Goal: Check status: Check status

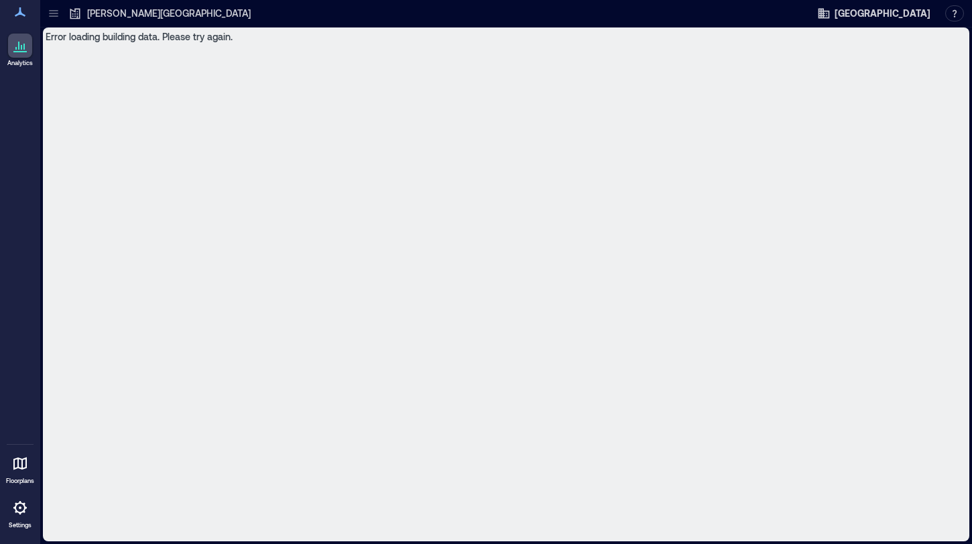
click at [21, 60] on link "Analytics" at bounding box center [20, 50] width 34 height 42
click at [19, 17] on icon at bounding box center [20, 11] width 11 height 9
click at [19, 67] on p "Analytics" at bounding box center [19, 63] width 25 height 8
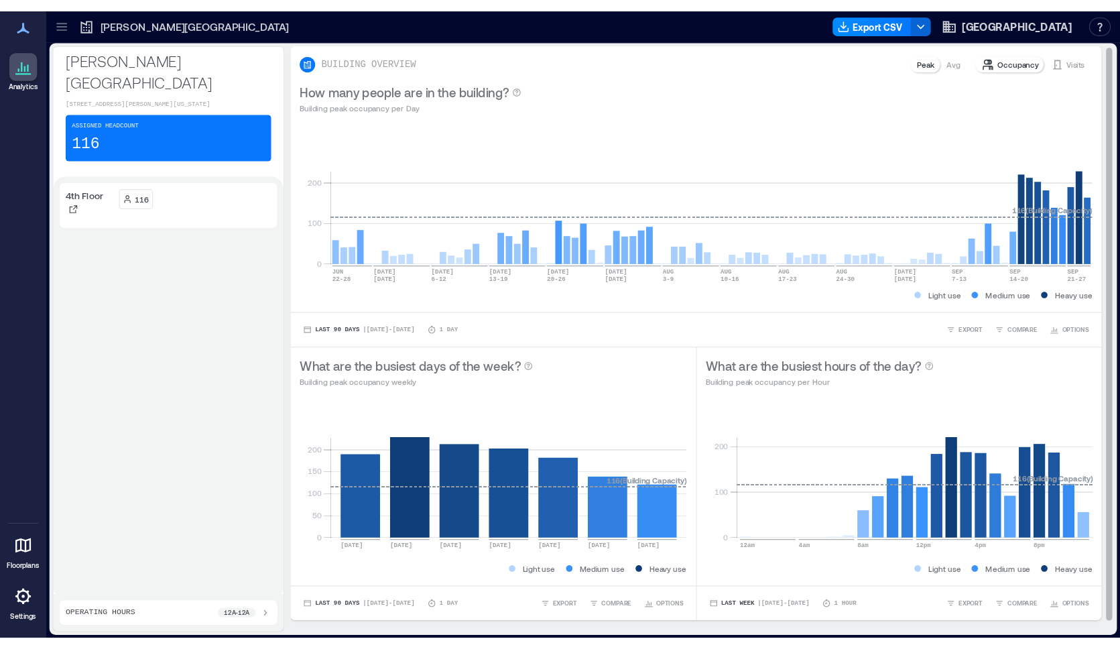
scroll to position [11, 0]
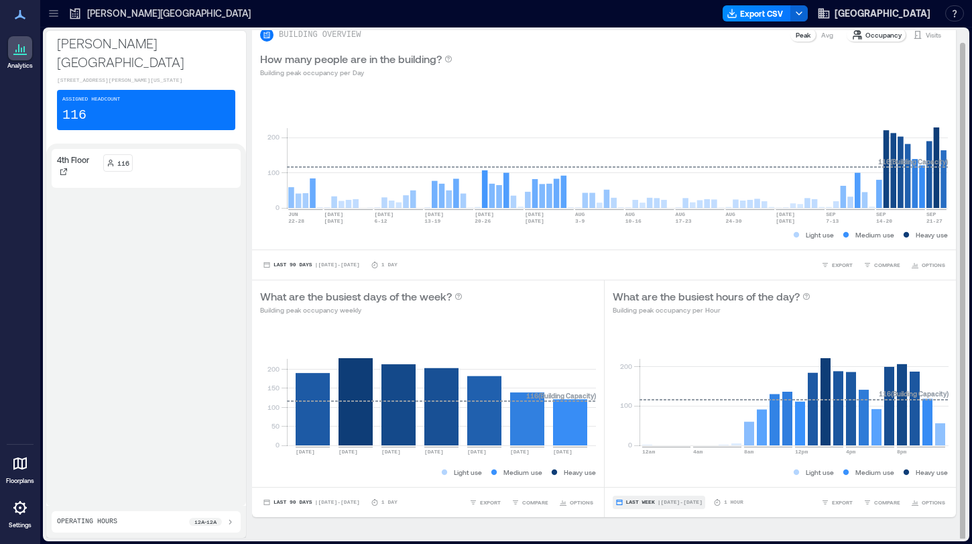
click at [647, 502] on span "Last Week" at bounding box center [640, 502] width 29 height 0
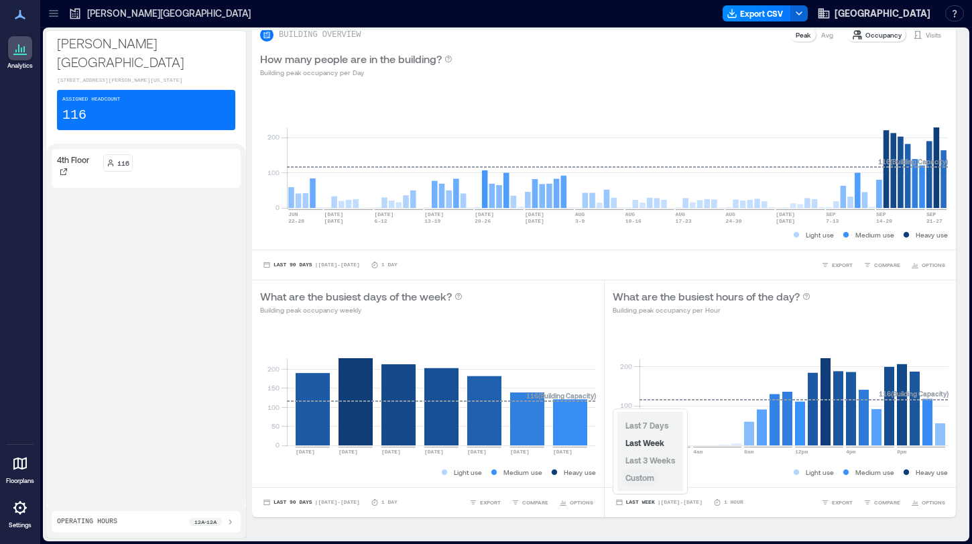
click at [645, 482] on span "Custom" at bounding box center [639, 477] width 29 height 11
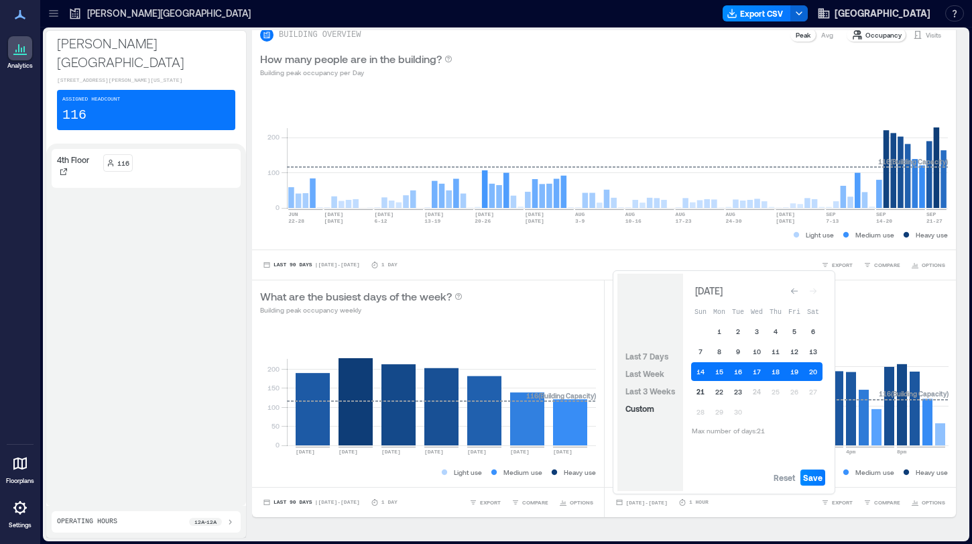
click at [701, 395] on button "21" at bounding box center [700, 391] width 19 height 19
click at [708, 396] on button "21" at bounding box center [700, 391] width 19 height 19
click at [745, 392] on button "23" at bounding box center [738, 391] width 19 height 19
click at [820, 472] on span "Save" at bounding box center [812, 477] width 19 height 11
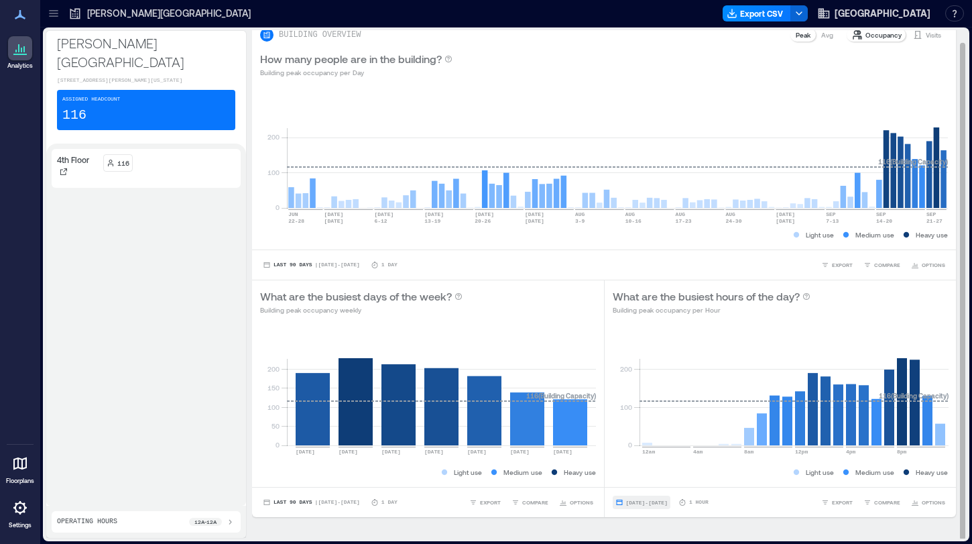
click at [659, 501] on span "[DATE] - [DATE]" at bounding box center [647, 502] width 42 height 6
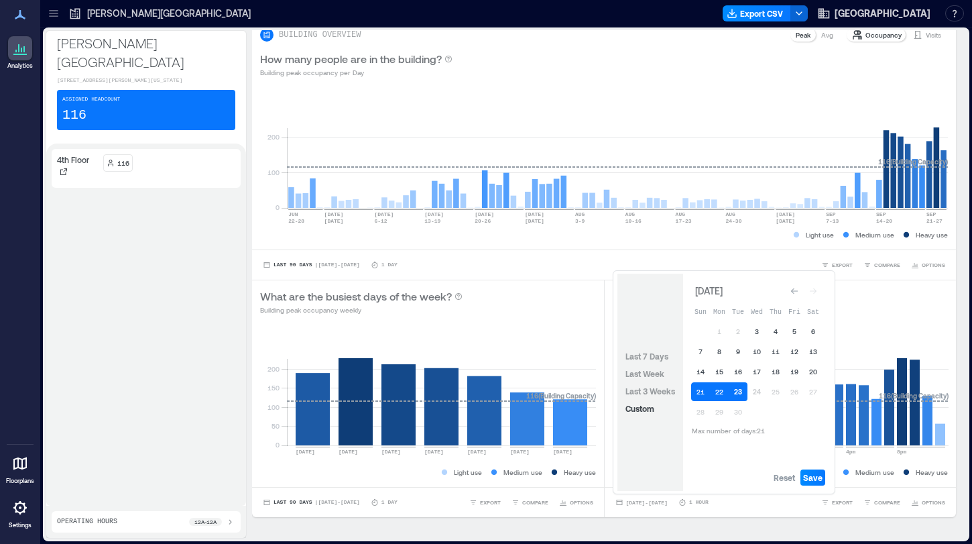
click at [740, 389] on button "23" at bounding box center [738, 391] width 19 height 19
click at [818, 482] on span "Save" at bounding box center [812, 477] width 19 height 11
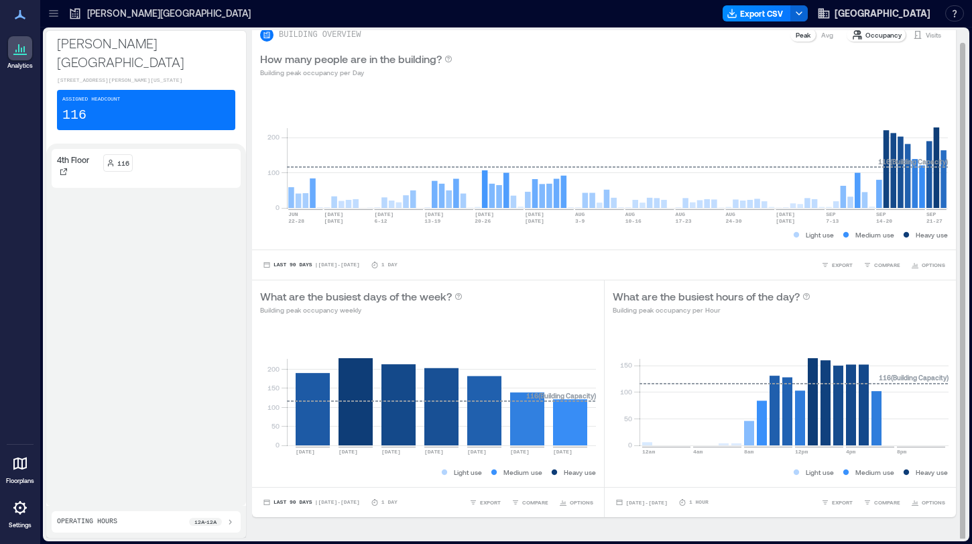
click at [928, 37] on p "Visits" at bounding box center [933, 34] width 15 height 11
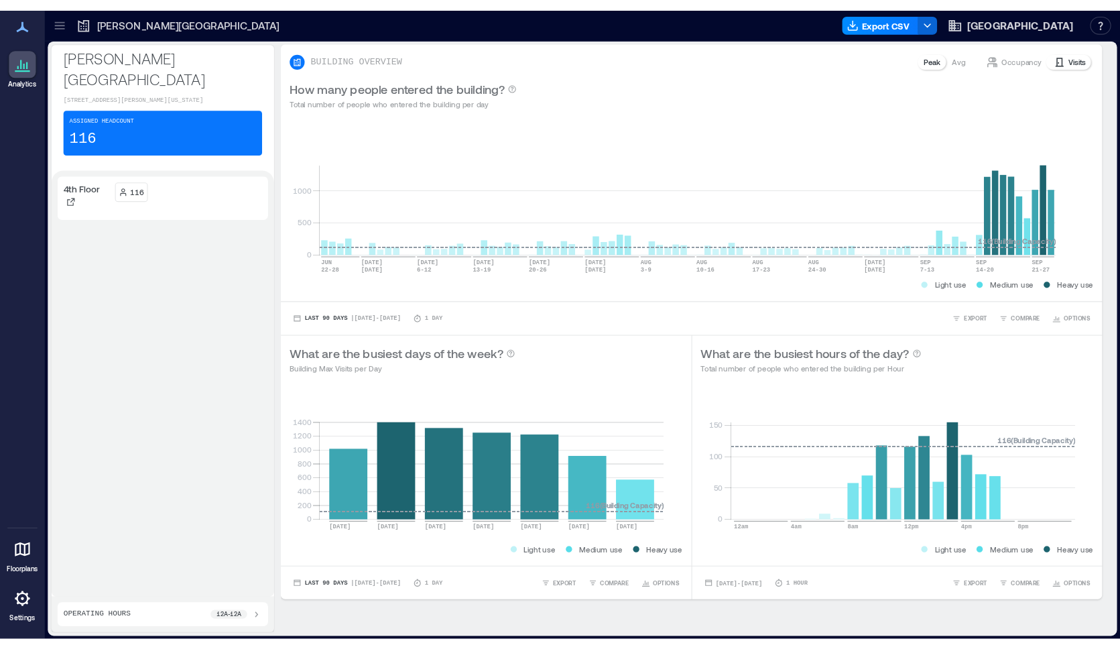
scroll to position [0, 0]
